Goal: Book appointment/travel/reservation: Book appointment/travel/reservation

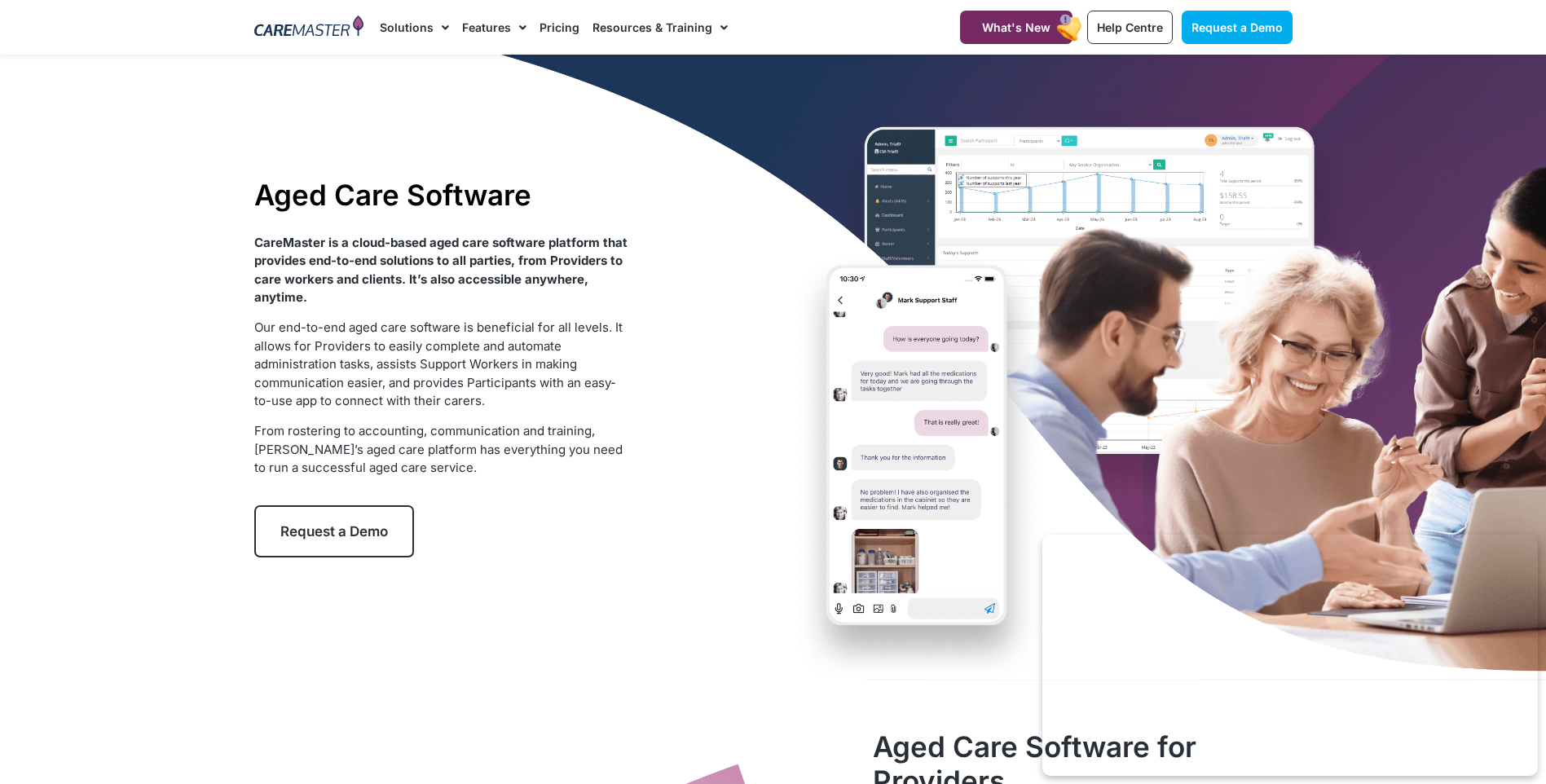
click at [418, 504] on div "Aged Care Software CareMaster is a cloud-based aged care software platform that…" at bounding box center [441, 367] width 391 height 396
